Goal: Task Accomplishment & Management: Use online tool/utility

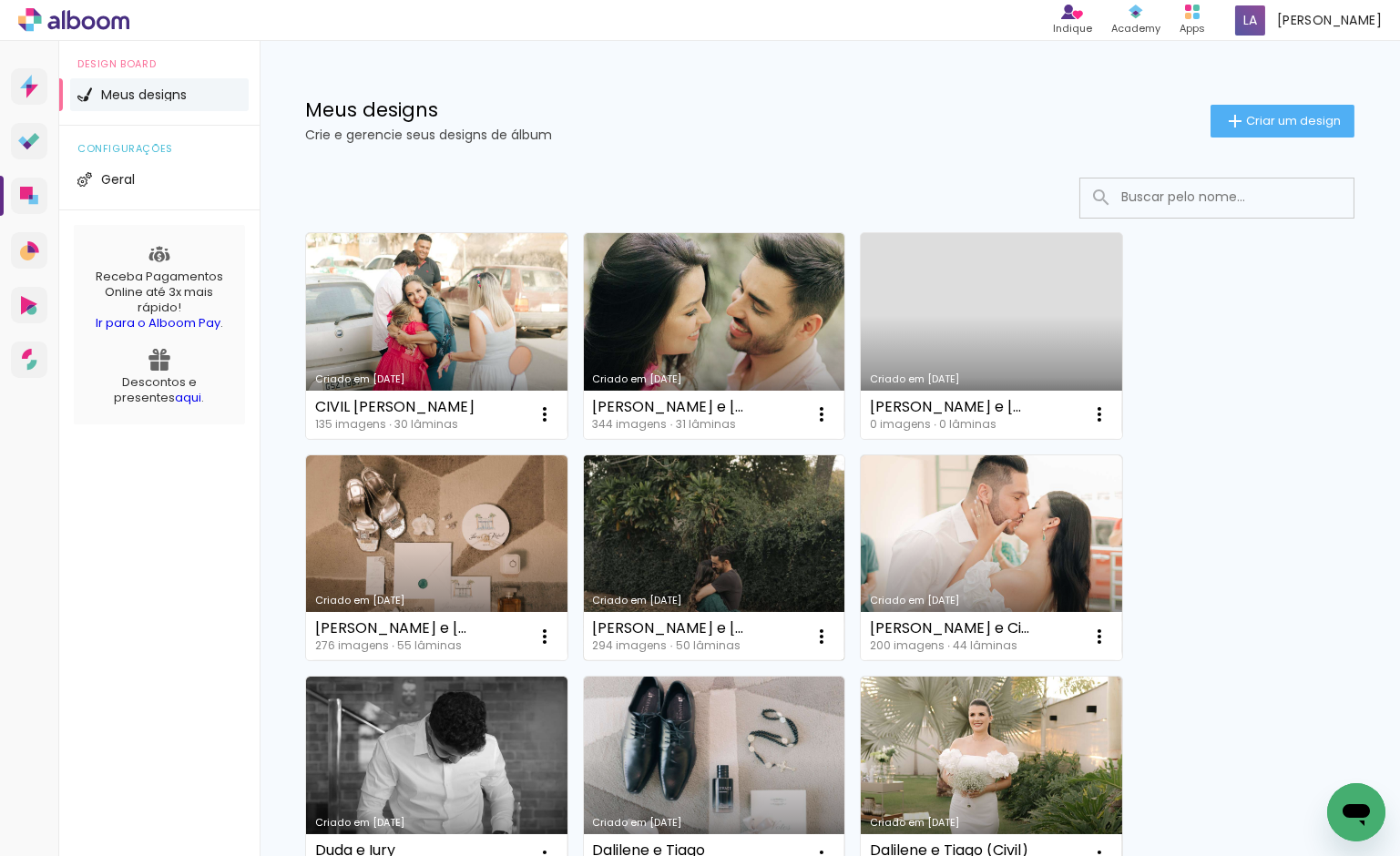
click at [732, 523] on link "Criado em [DATE]" at bounding box center [714, 558] width 262 height 206
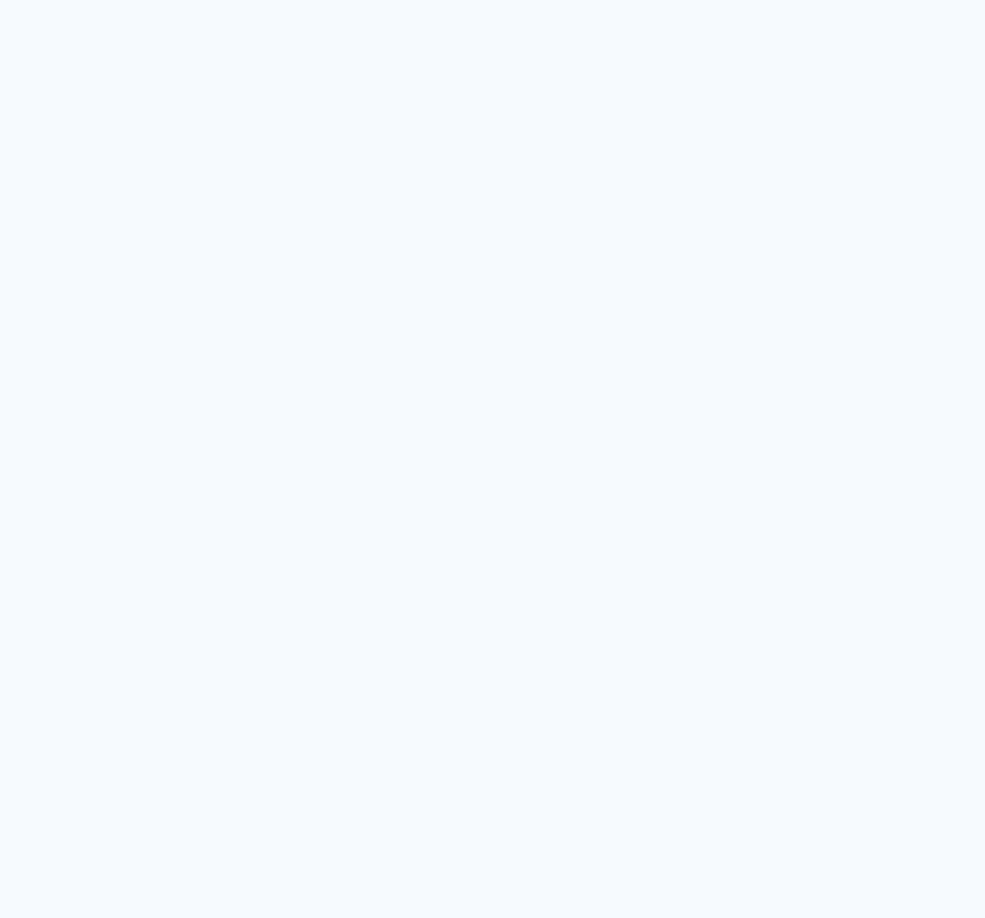
type input "Todas as fotos"
